Goal: Information Seeking & Learning: Find contact information

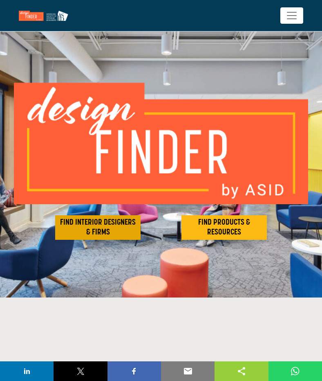
click at [106, 225] on h2 "FIND INTERIOR DESIGNERS & FIRMS" at bounding box center [98, 228] width 81 height 20
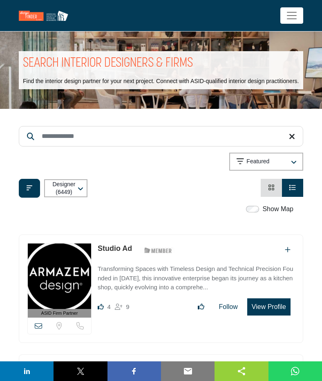
click at [100, 138] on input "Search Keyword" at bounding box center [161, 136] width 285 height 20
type input "****"
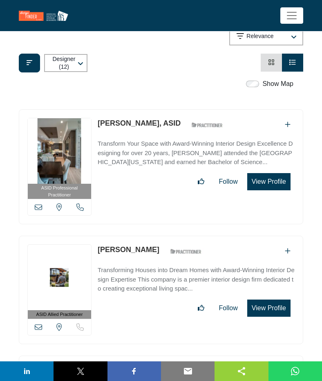
scroll to position [220, 0]
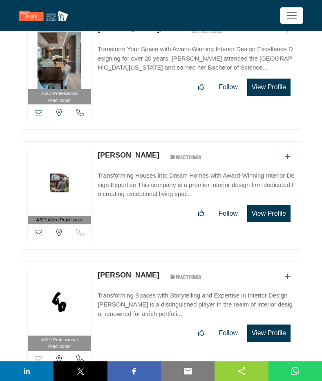
click at [106, 221] on div "ASID Allied Practitioner ASID Allied Practitioners have successfully completed …" at bounding box center [161, 195] width 285 height 108
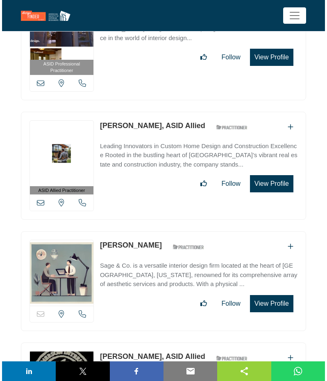
scroll to position [622, 0]
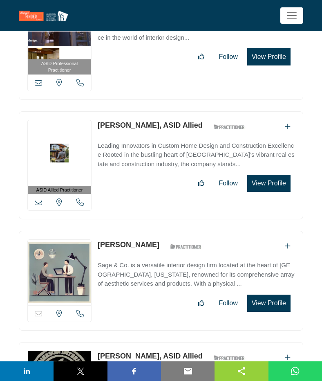
click at [270, 296] on button "View Profile" at bounding box center [269, 303] width 43 height 17
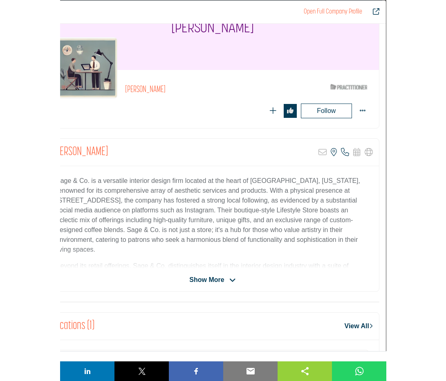
scroll to position [43, 0]
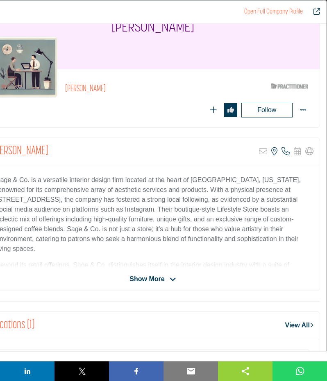
click at [165, 281] on span "Show More" at bounding box center [152, 279] width 46 height 10
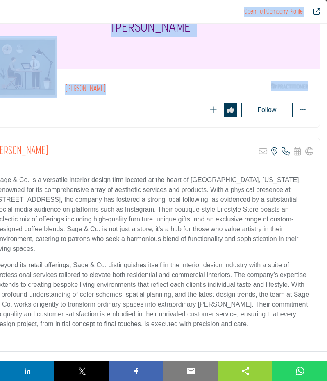
drag, startPoint x: 0, startPoint y: 135, endPoint x: -52, endPoint y: 135, distance: 52.4
click at [0, 135] on html "DESIGNERS & FIRMS PRODUCTS & RESOURCES INVITE TO FINDER ABOUT" at bounding box center [163, 380] width 327 height 2004
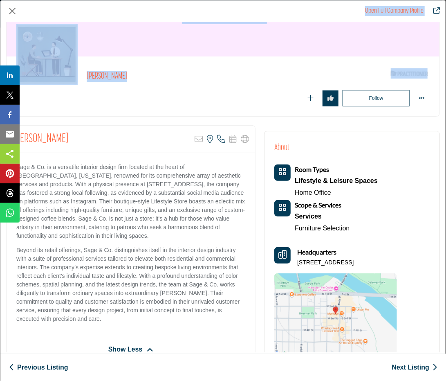
scroll to position [53, 0]
click at [178, 108] on div "Rachel Paup ASID Qualified Practitioner who validates work and experience to ho…" at bounding box center [223, 87] width 433 height 60
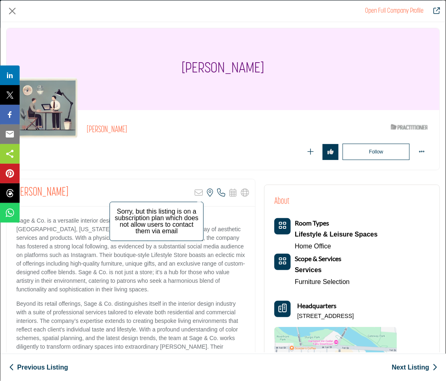
scroll to position [3, 0]
